Goal: Task Accomplishment & Management: Manage account settings

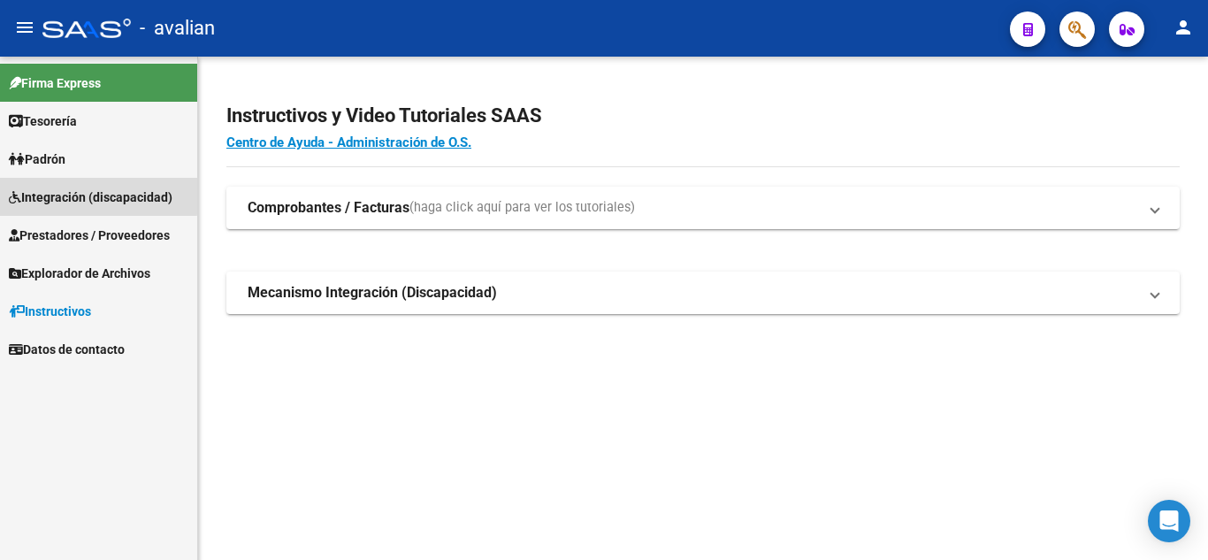
click at [66, 194] on span "Integración (discapacidad)" at bounding box center [91, 196] width 164 height 19
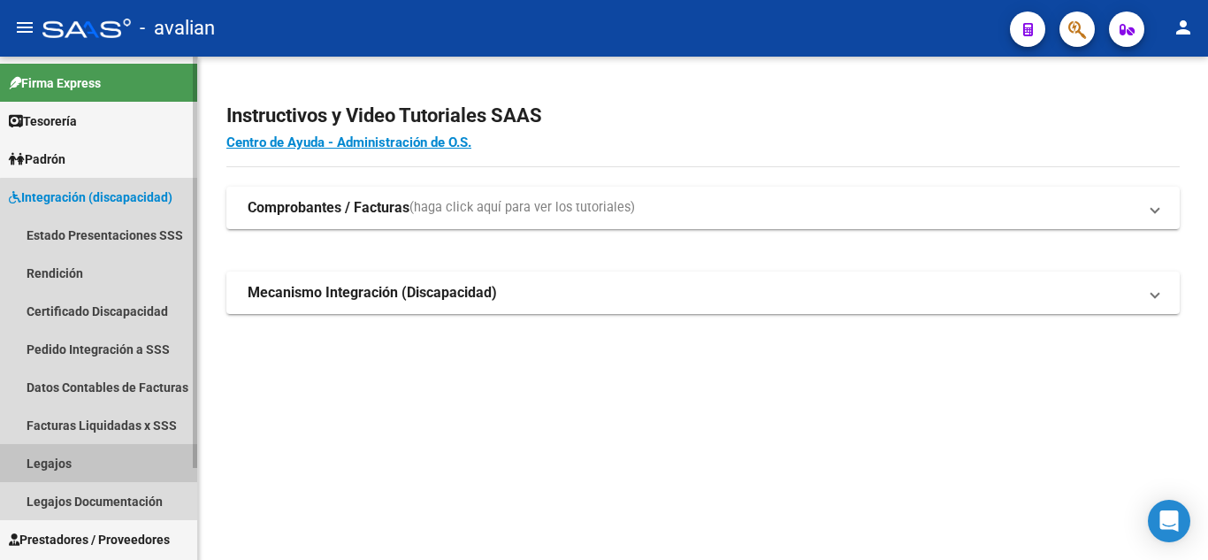
drag, startPoint x: 112, startPoint y: 463, endPoint x: 188, endPoint y: 459, distance: 76.2
click at [111, 462] on link "Legajos" at bounding box center [98, 463] width 197 height 38
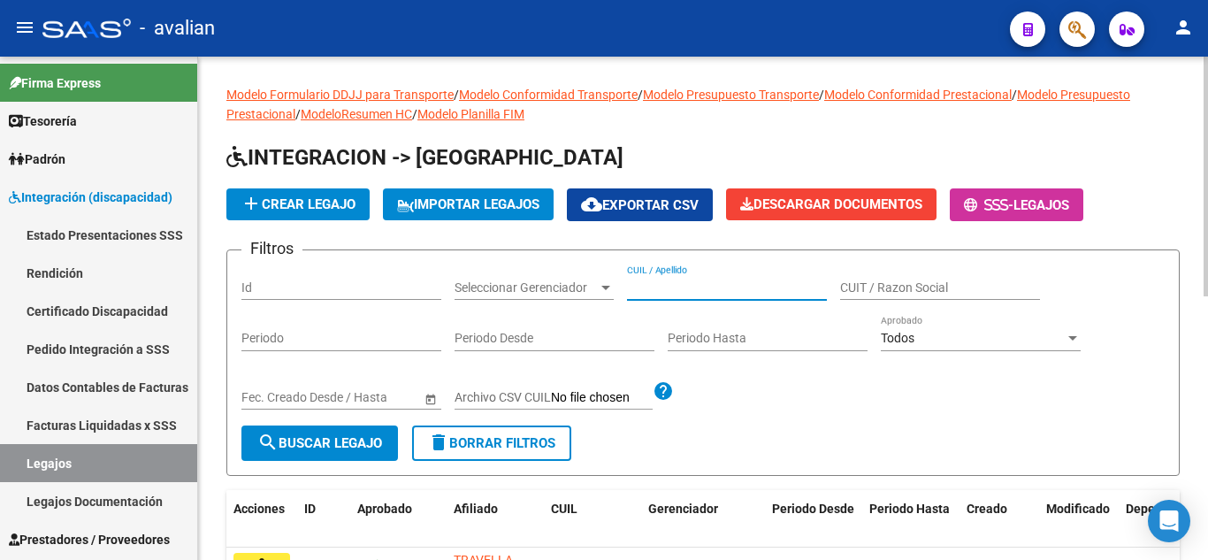
click at [685, 292] on input "CUIL / Apellido" at bounding box center [727, 287] width 200 height 15
paste input "27235676090"
type input "27235676090"
click at [340, 434] on button "search Buscar Legajo" at bounding box center [319, 442] width 156 height 35
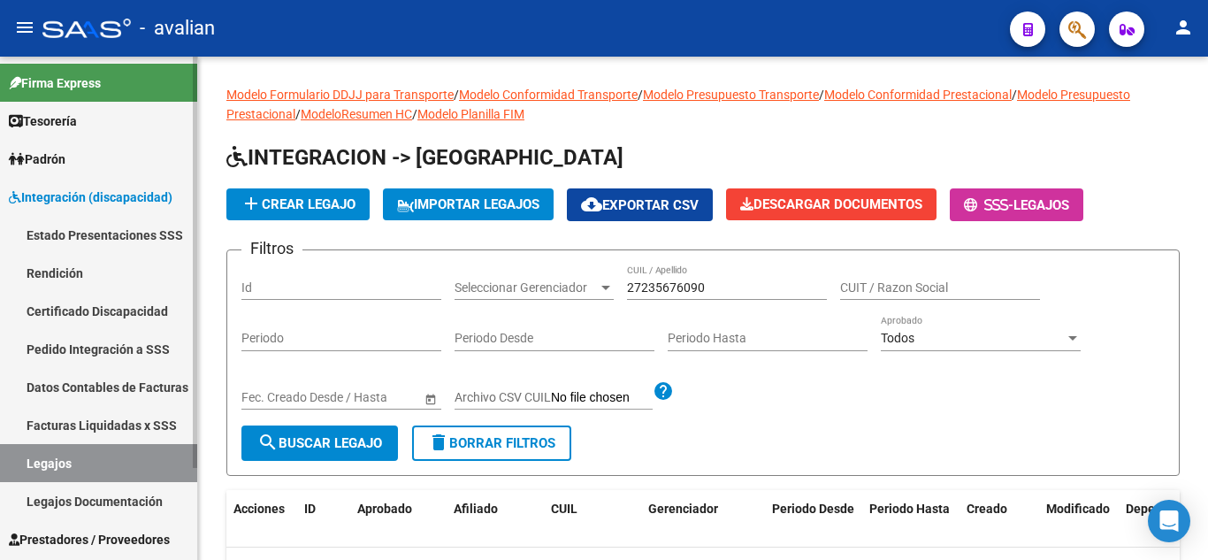
scroll to position [88, 0]
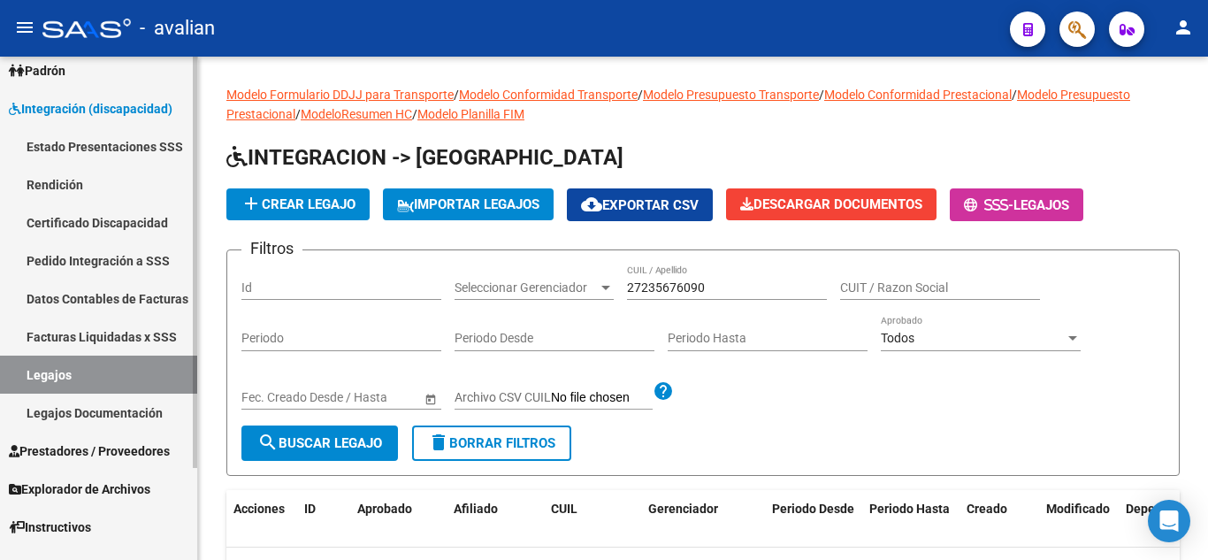
click at [121, 456] on span "Prestadores / Proveedores" at bounding box center [89, 450] width 161 height 19
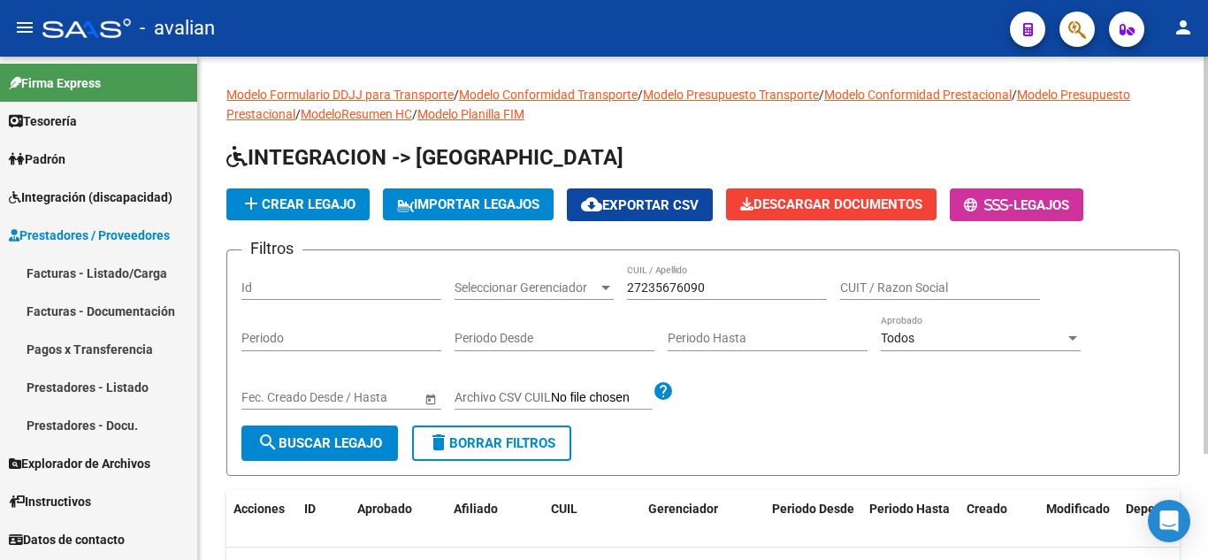
scroll to position [0, 0]
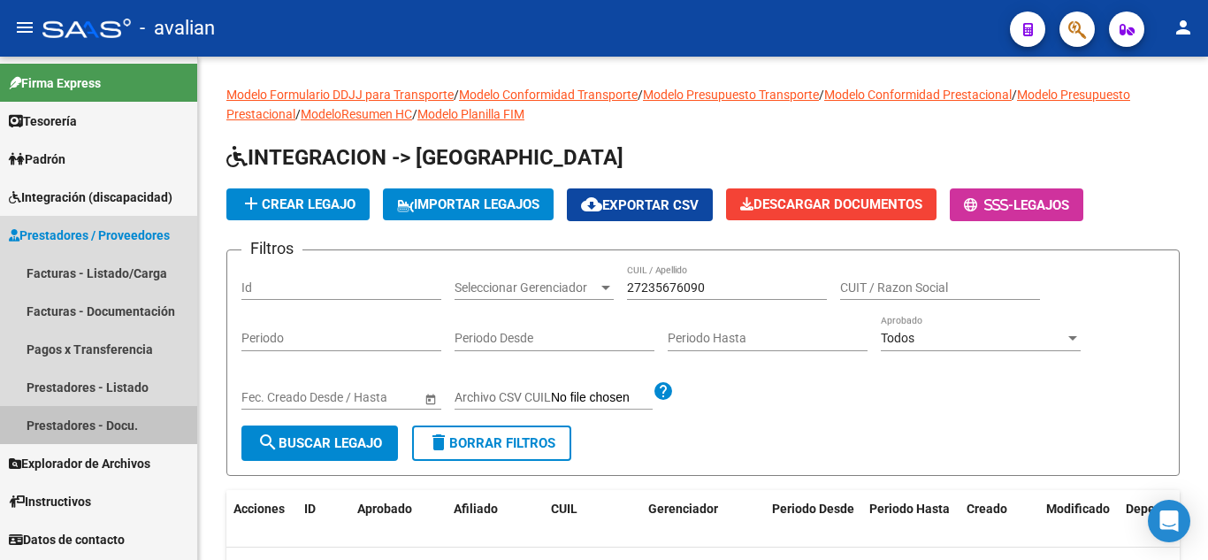
click at [153, 432] on link "Prestadores - Docu." at bounding box center [98, 425] width 197 height 38
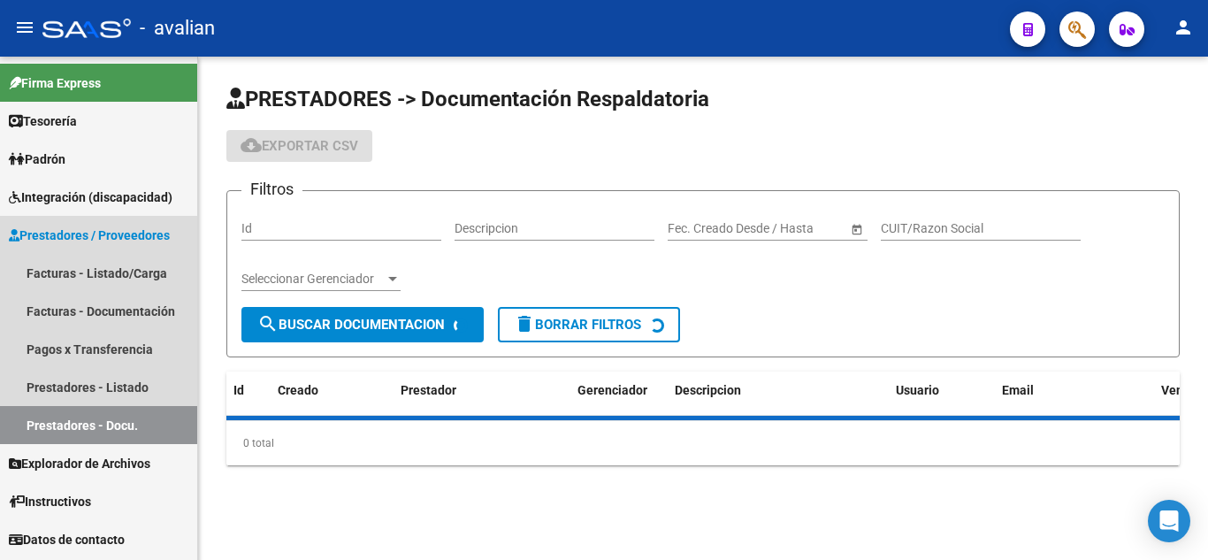
click at [71, 426] on link "Prestadores - Docu." at bounding box center [98, 425] width 197 height 38
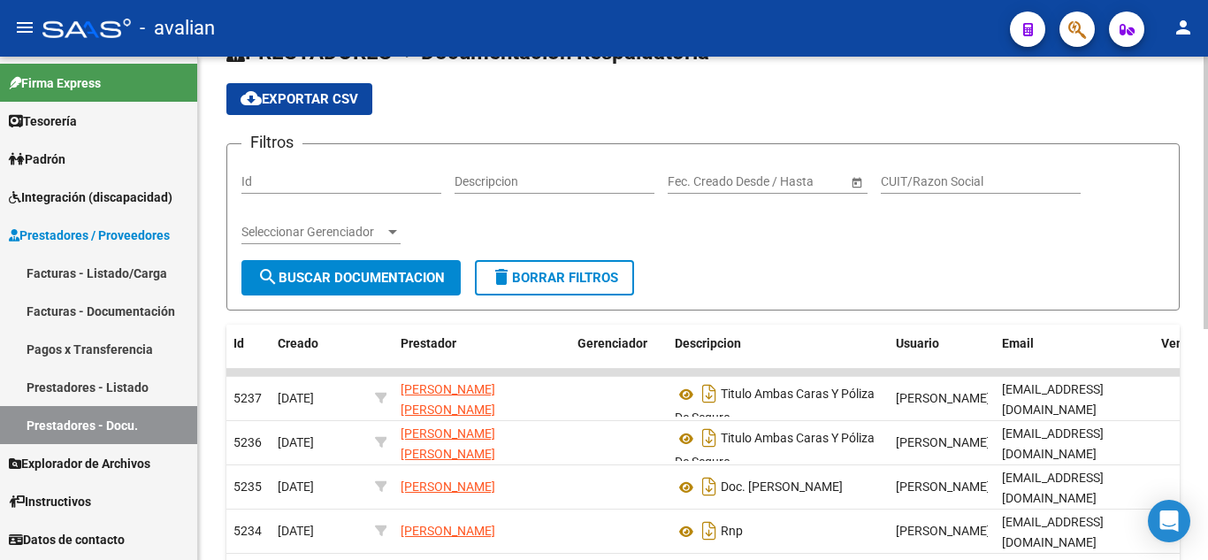
scroll to position [88, 0]
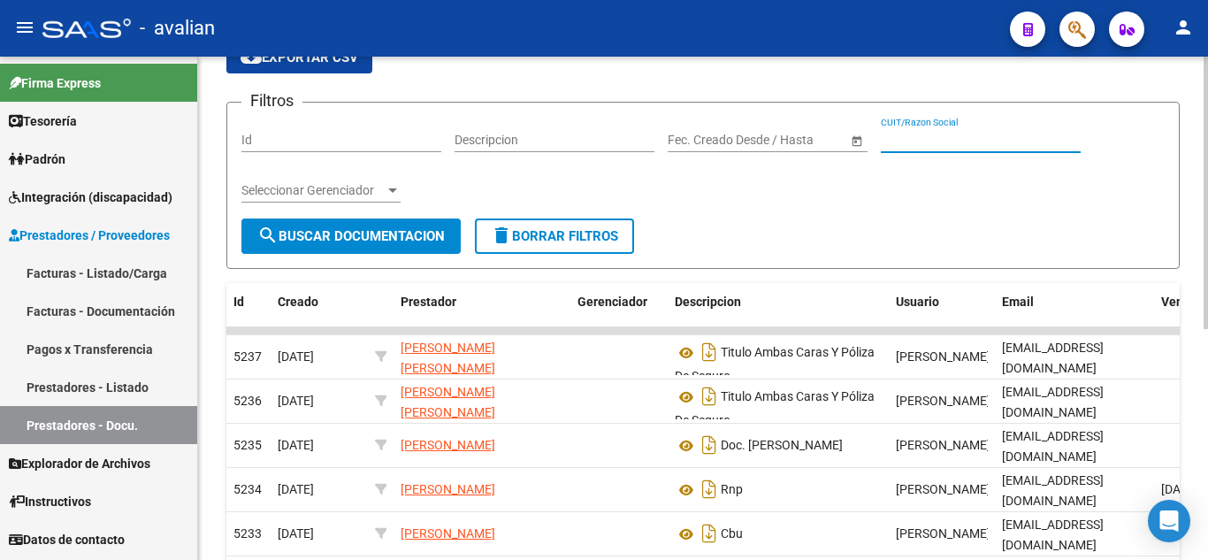
click at [953, 135] on input "CUIT/Razon Social" at bounding box center [981, 140] width 200 height 15
paste input "27235676090"
type input "27235676090"
click at [358, 228] on span "search Buscar Documentacion" at bounding box center [350, 236] width 187 height 16
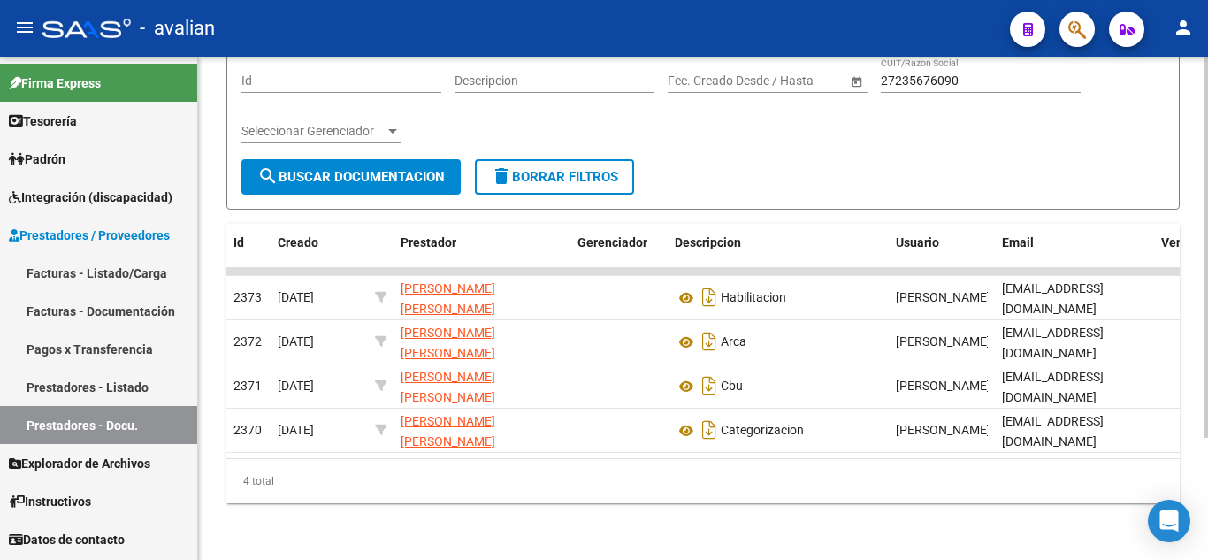
scroll to position [0, 301]
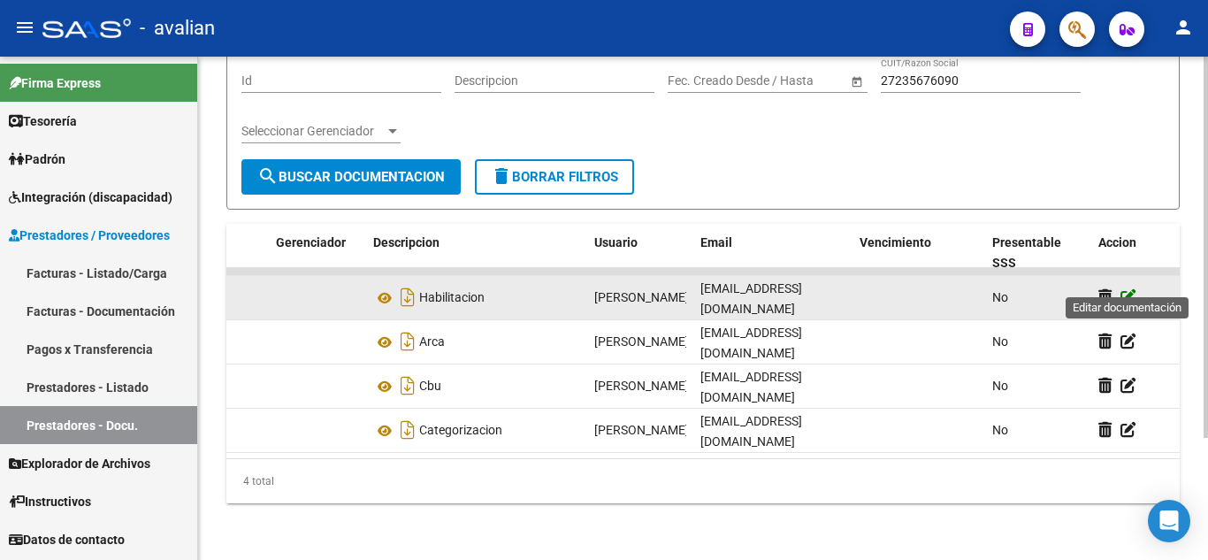
click at [1129, 288] on icon at bounding box center [1128, 296] width 16 height 17
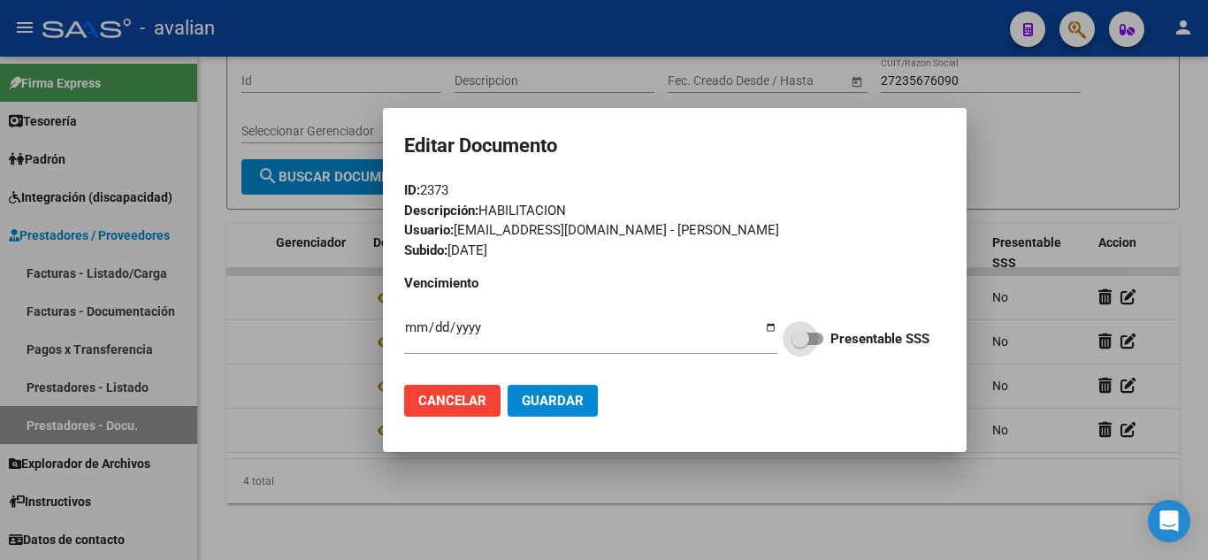
click at [816, 339] on span at bounding box center [807, 338] width 32 height 12
click at [800, 345] on input "Presentable SSS" at bounding box center [799, 345] width 1 height 1
checkbox input "true"
click at [560, 405] on span "Guardar" at bounding box center [553, 401] width 62 height 16
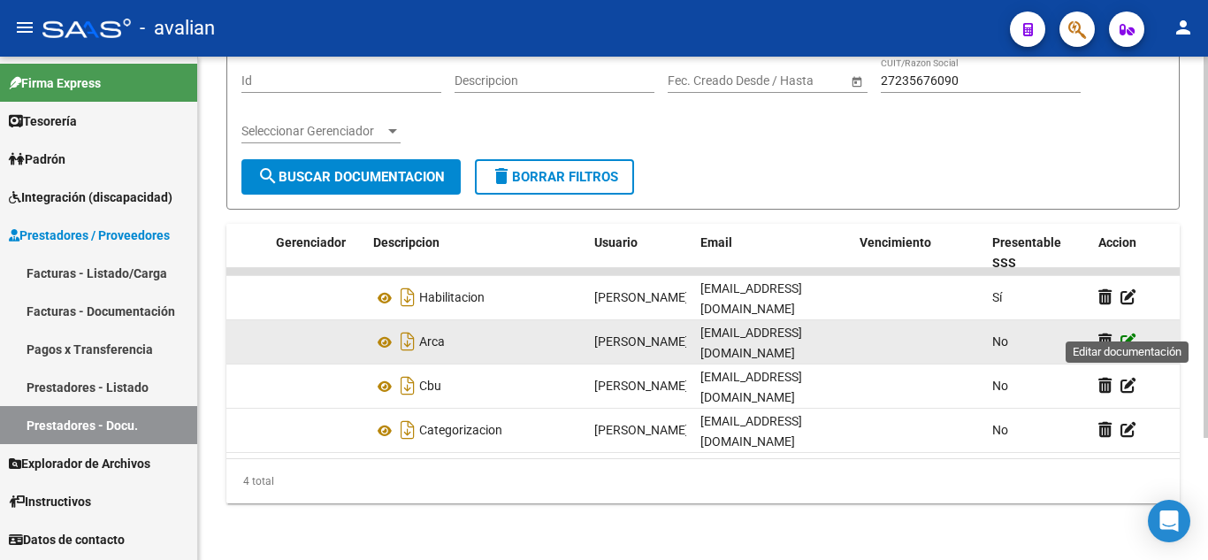
click at [1131, 332] on icon at bounding box center [1128, 340] width 16 height 17
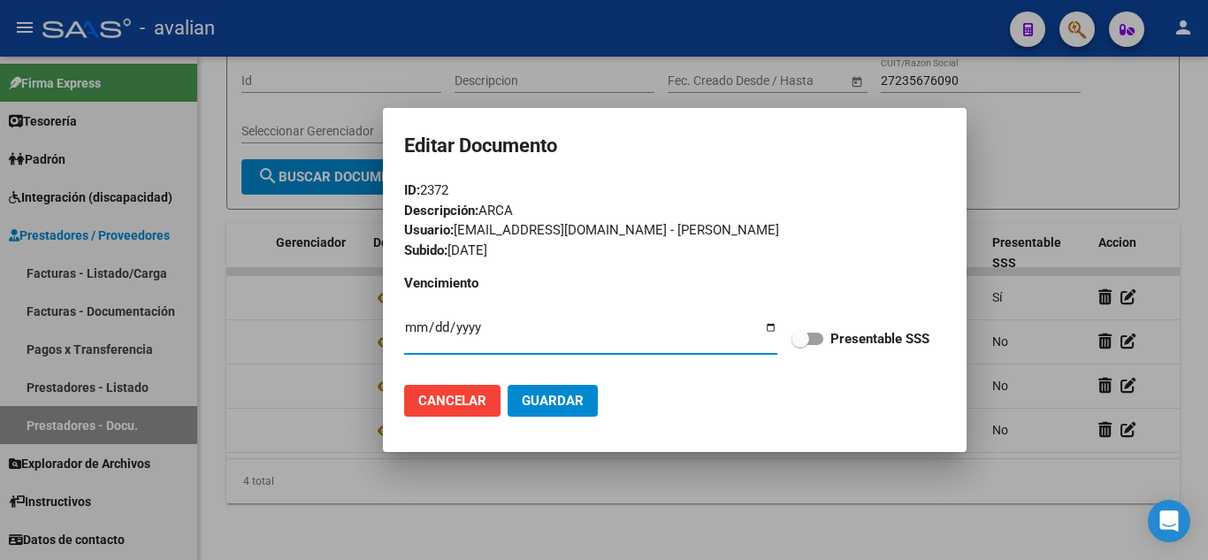
click at [816, 339] on span at bounding box center [807, 338] width 32 height 12
click at [800, 345] on input "Presentable SSS" at bounding box center [799, 345] width 1 height 1
checkbox input "true"
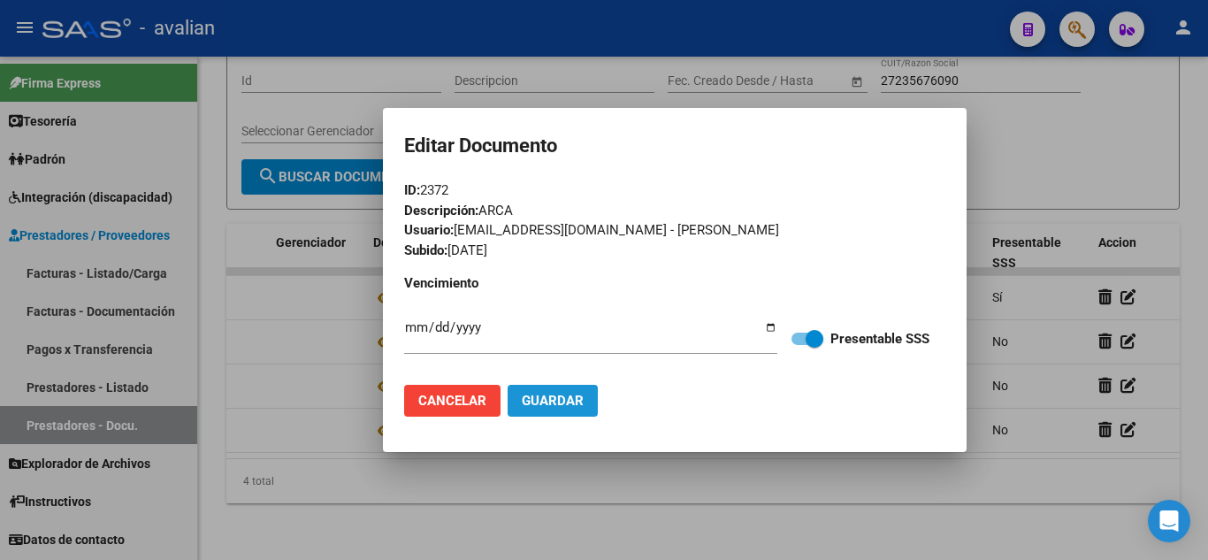
click at [556, 407] on span "Guardar" at bounding box center [553, 401] width 62 height 16
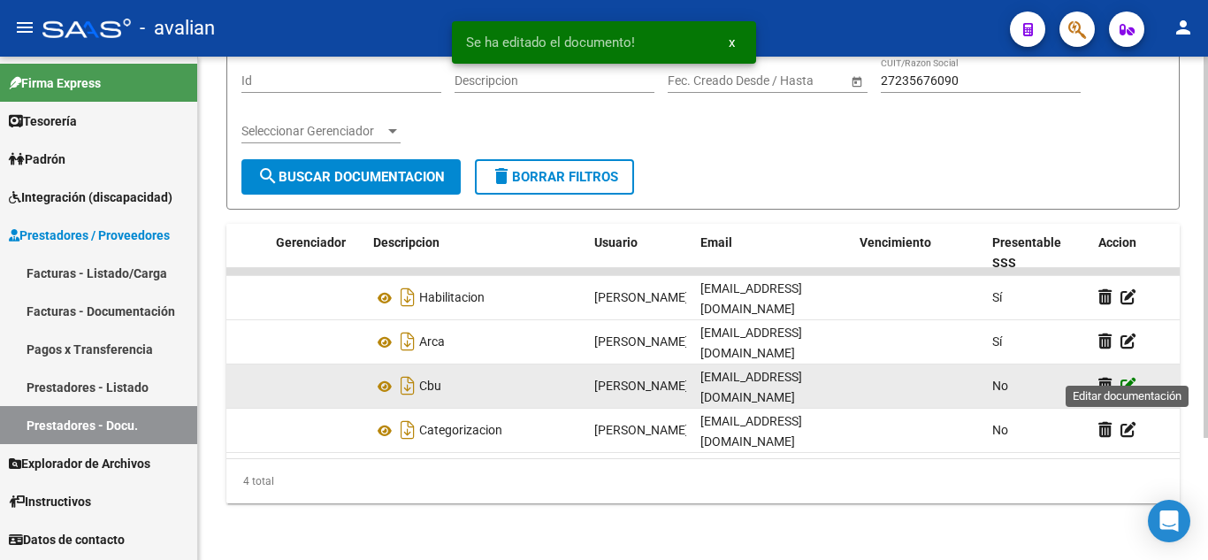
click at [1127, 377] on icon at bounding box center [1128, 385] width 16 height 17
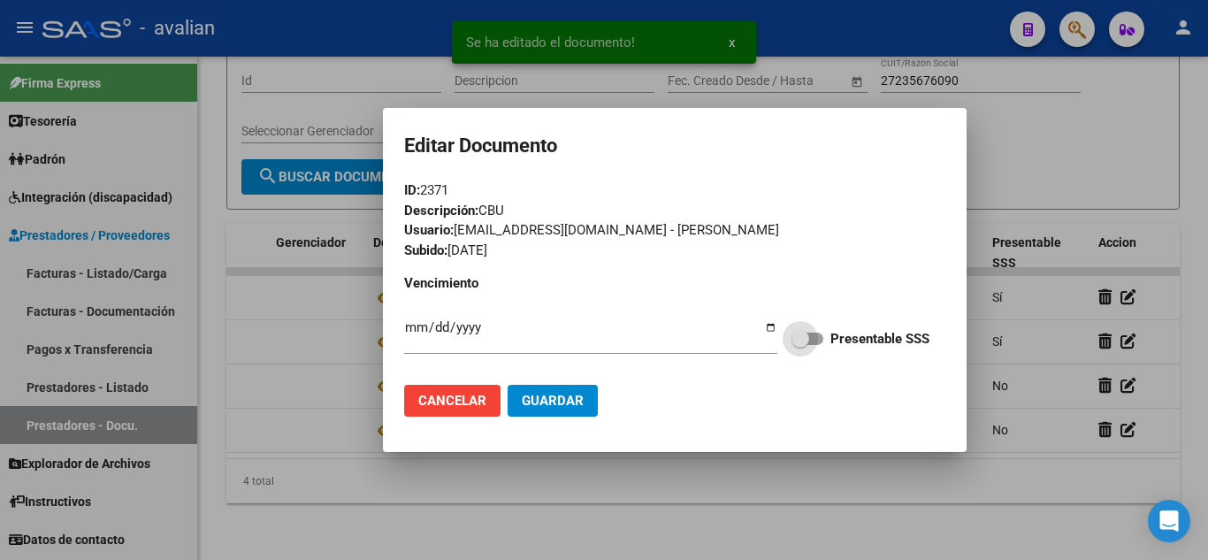
click at [812, 339] on span at bounding box center [807, 338] width 32 height 12
click at [800, 345] on input "Presentable SSS" at bounding box center [799, 345] width 1 height 1
checkbox input "true"
click at [563, 402] on span "Guardar" at bounding box center [553, 401] width 62 height 16
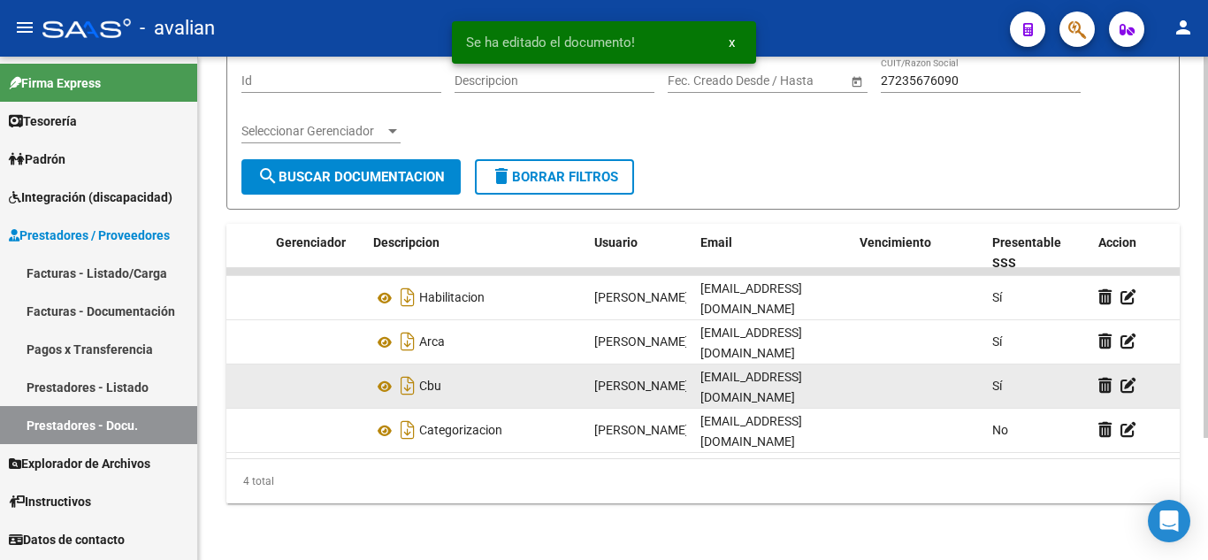
scroll to position [162, 0]
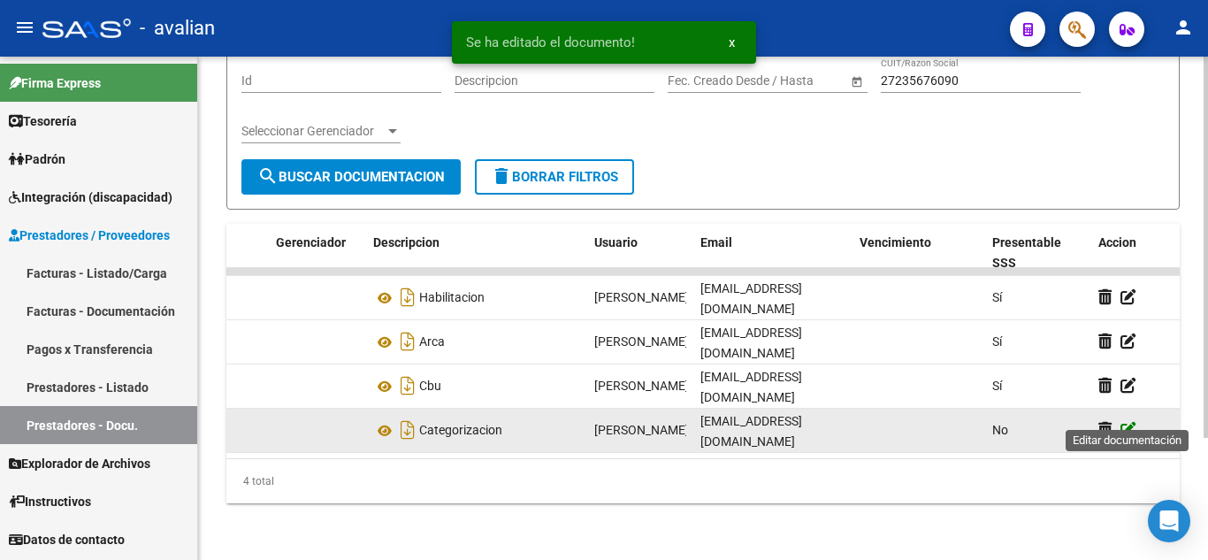
click at [1127, 421] on icon at bounding box center [1128, 429] width 16 height 17
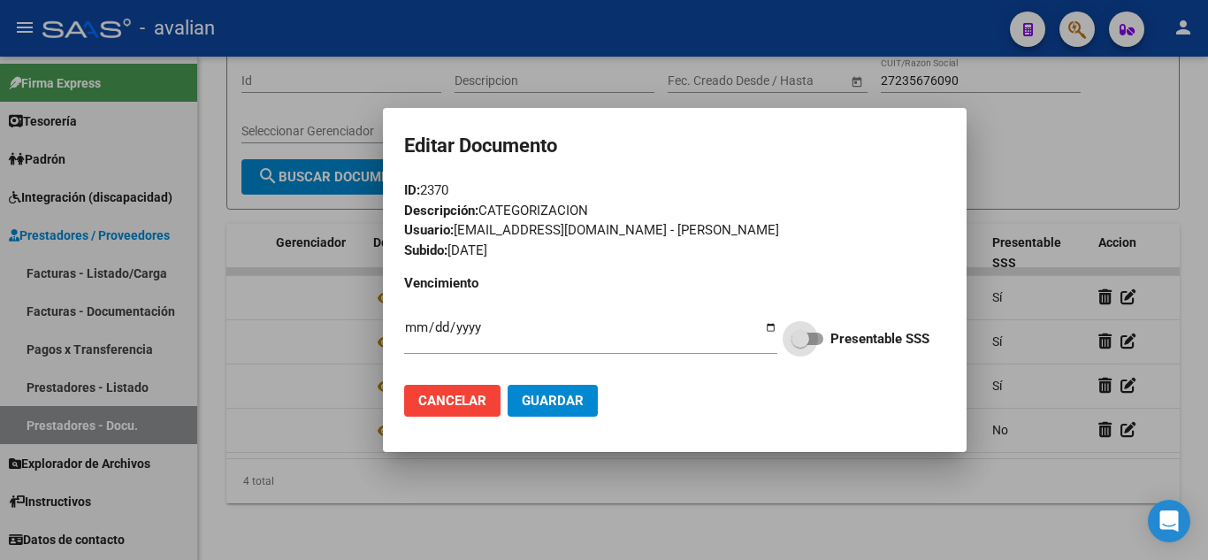
click at [809, 335] on span at bounding box center [800, 339] width 18 height 18
click at [800, 345] on input "Presentable SSS" at bounding box center [799, 345] width 1 height 1
checkbox input "true"
click at [569, 399] on span "Guardar" at bounding box center [553, 401] width 62 height 16
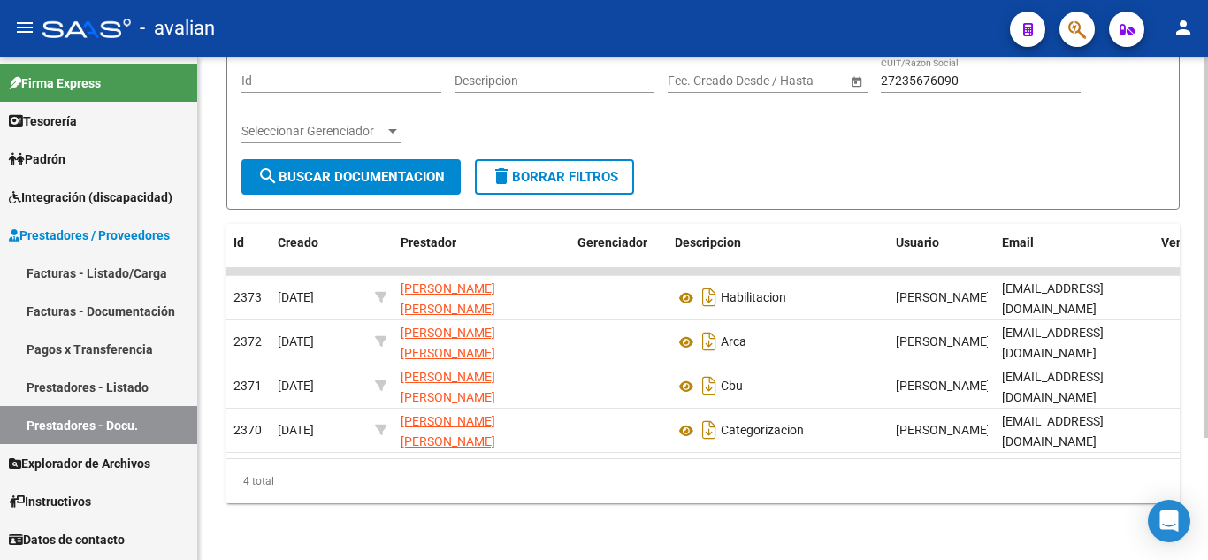
click at [915, 516] on div "PRESTADORES -> Documentación Respaldatoria cloud_download Exportar CSV Filtros …" at bounding box center [703, 234] width 1010 height 651
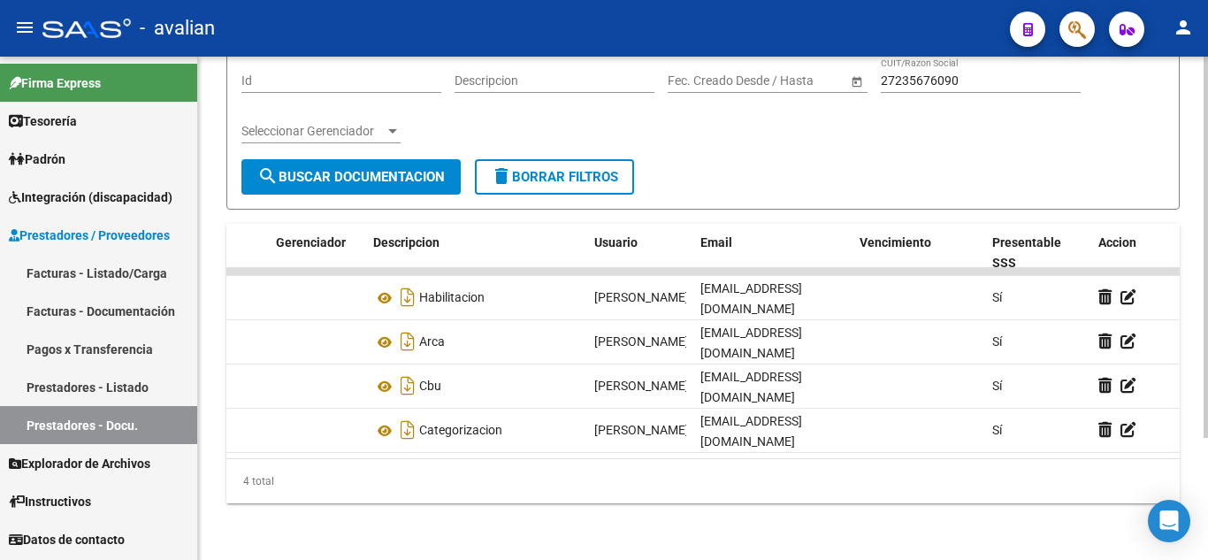
click at [1079, 492] on div "4 total" at bounding box center [702, 481] width 953 height 44
click at [505, 513] on div "PRESTADORES -> Documentación Respaldatoria cloud_download Exportar CSV Filtros …" at bounding box center [703, 234] width 1010 height 651
